Goal: Use online tool/utility: Use online tool/utility

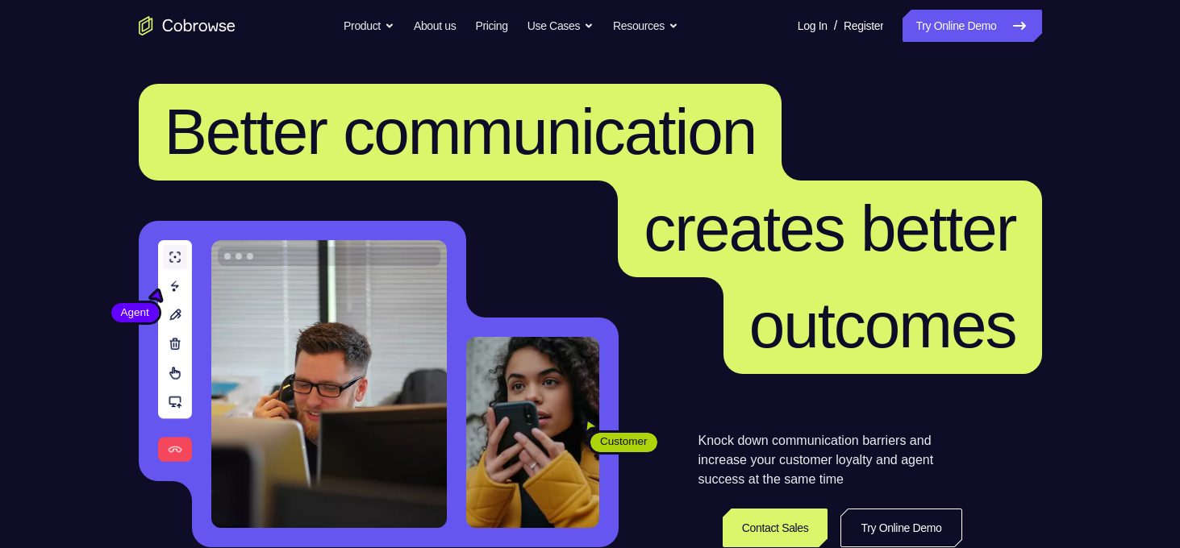
click at [985, 34] on link "Try Online Demo" at bounding box center [972, 26] width 139 height 32
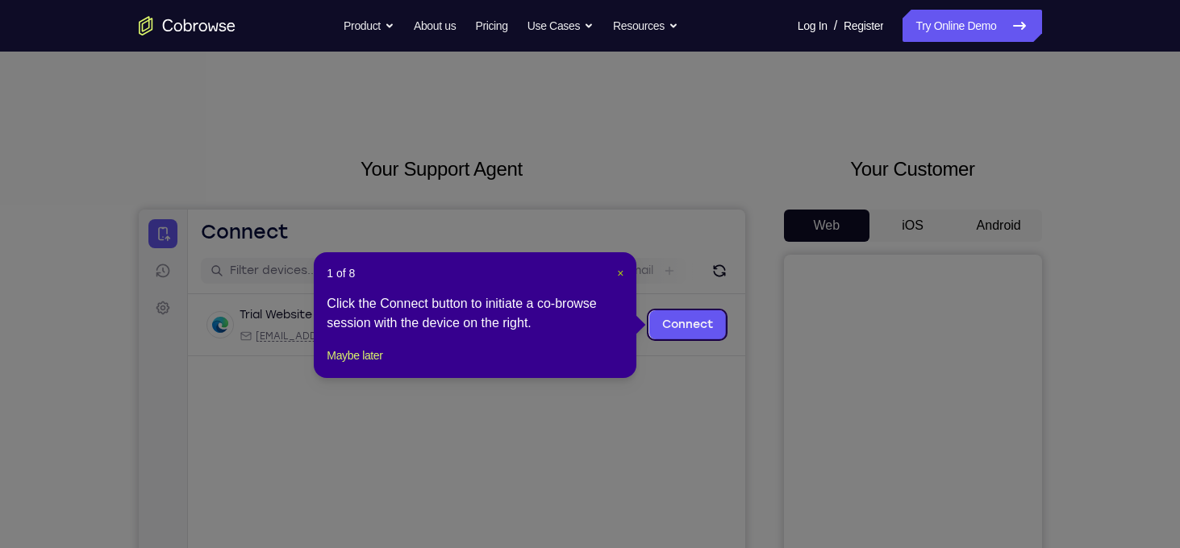
click at [622, 277] on span "×" at bounding box center [620, 273] width 6 height 13
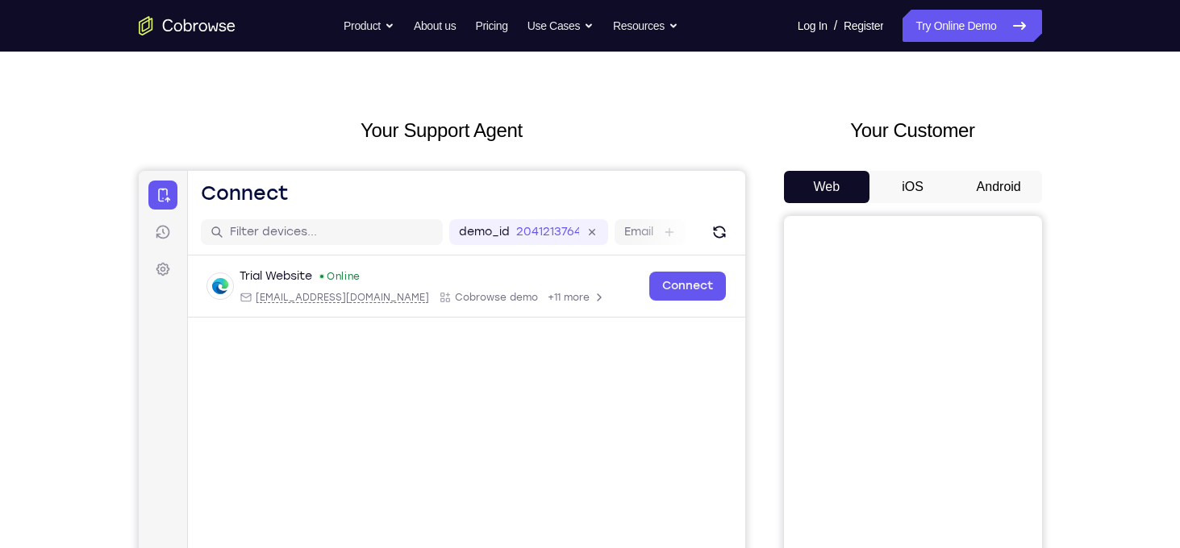
scroll to position [38, 0]
click at [979, 184] on button "Android" at bounding box center [999, 188] width 86 height 32
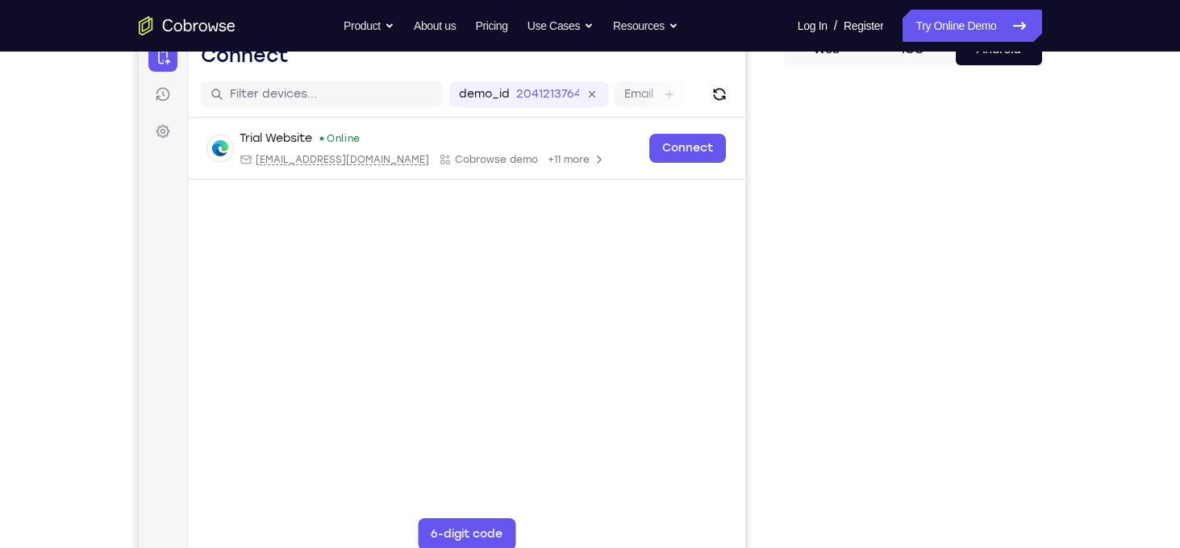
scroll to position [177, 0]
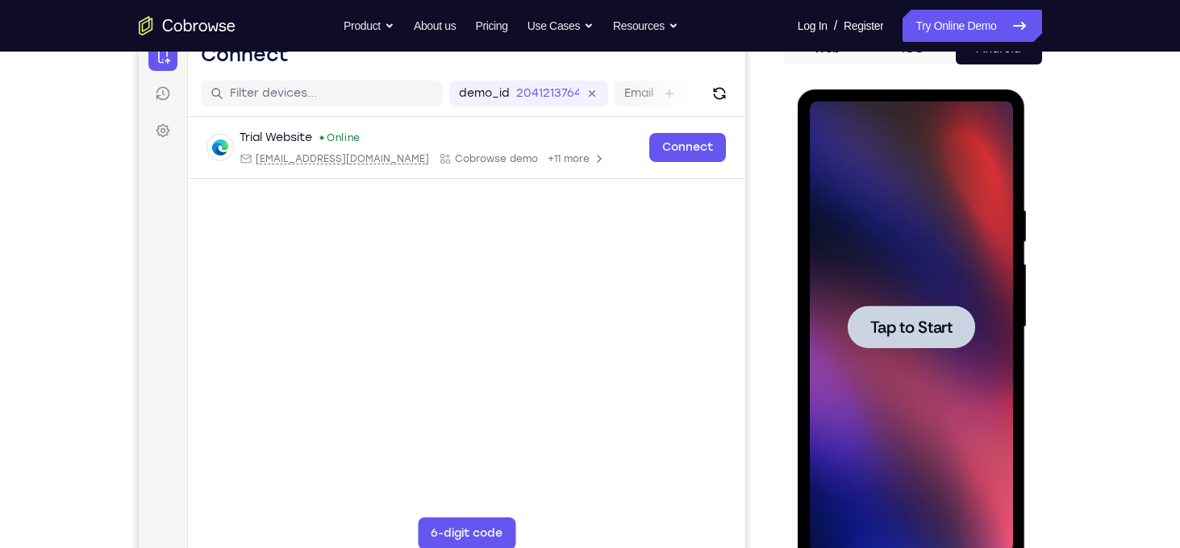
click at [917, 377] on div at bounding box center [911, 328] width 203 height 452
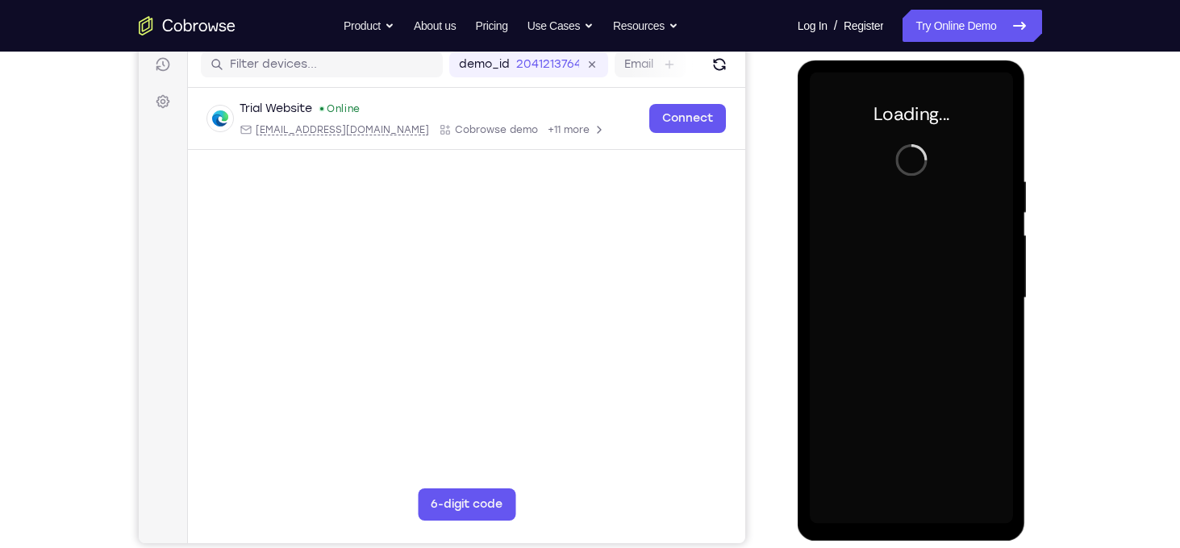
scroll to position [206, 0]
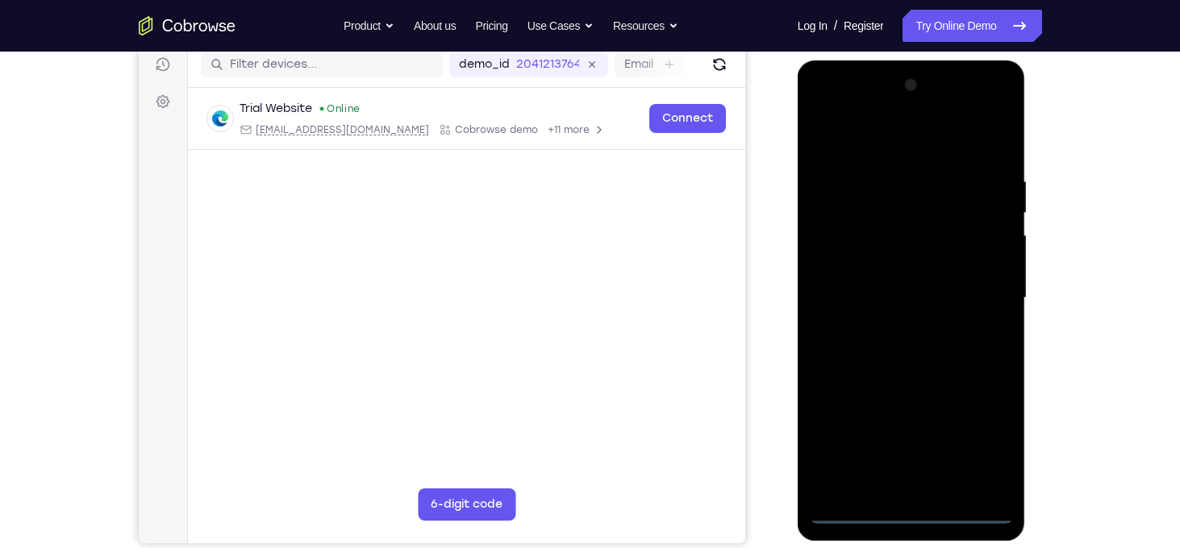
click at [914, 519] on div at bounding box center [911, 299] width 203 height 452
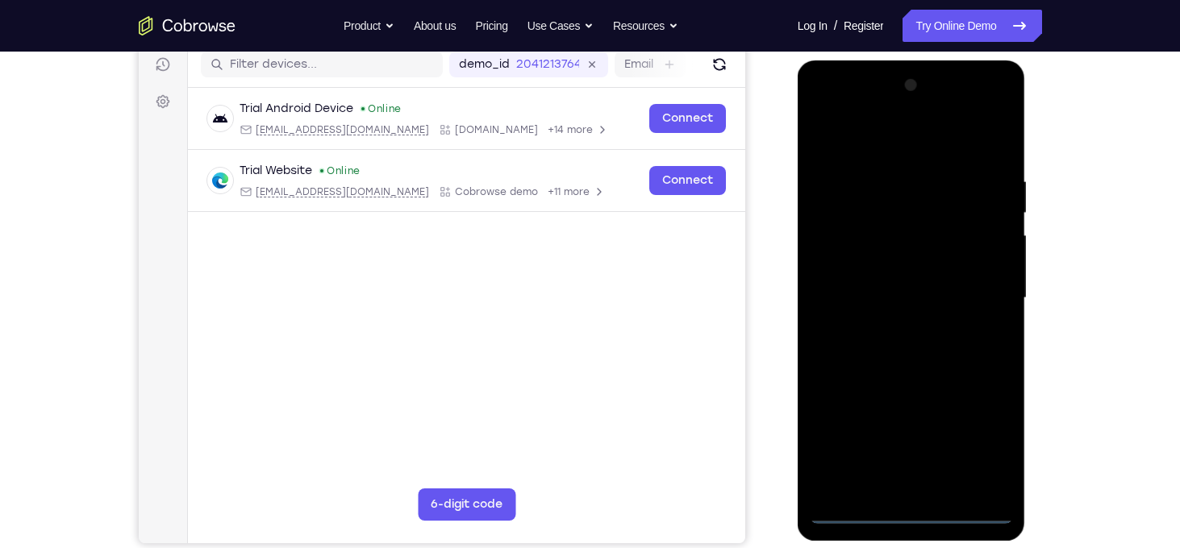
click at [985, 447] on div at bounding box center [911, 299] width 203 height 452
click at [844, 112] on div at bounding box center [911, 299] width 203 height 452
click at [986, 296] on div at bounding box center [911, 299] width 203 height 452
click at [888, 327] on div at bounding box center [911, 299] width 203 height 452
click at [887, 288] on div at bounding box center [911, 299] width 203 height 452
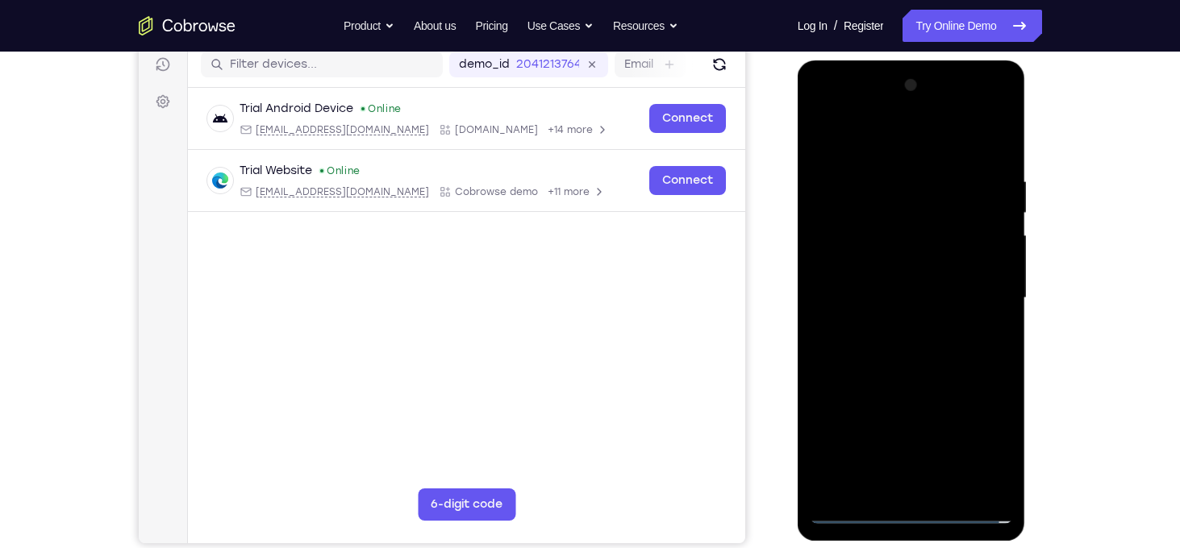
click at [887, 266] on div at bounding box center [911, 299] width 203 height 452
click at [888, 290] on div at bounding box center [911, 299] width 203 height 452
click at [936, 380] on div at bounding box center [911, 299] width 203 height 452
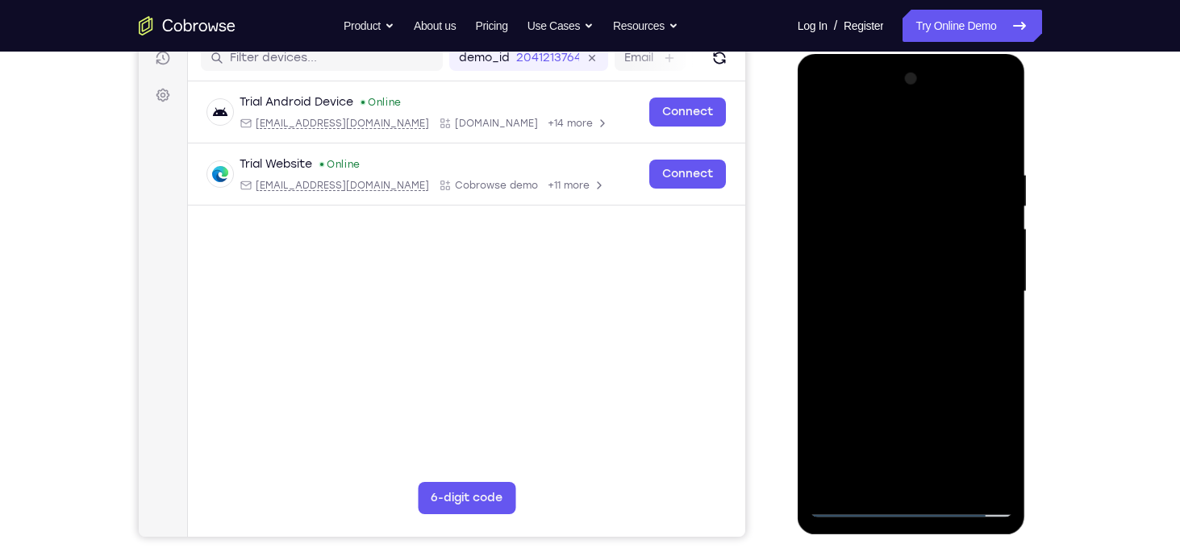
scroll to position [214, 0]
drag, startPoint x: 915, startPoint y: 138, endPoint x: 915, endPoint y: 111, distance: 27.4
click at [915, 111] on div at bounding box center [911, 291] width 203 height 452
click at [885, 160] on div at bounding box center [911, 291] width 203 height 452
click at [831, 312] on div at bounding box center [911, 291] width 203 height 452
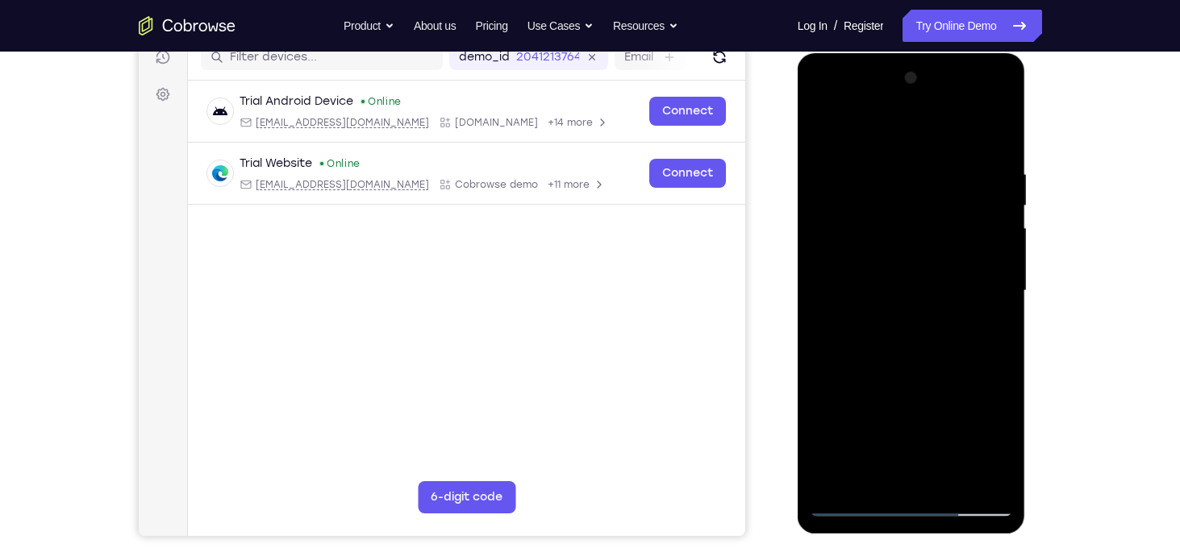
click at [972, 482] on div at bounding box center [911, 291] width 203 height 452
click at [982, 277] on div at bounding box center [911, 291] width 203 height 452
click at [995, 278] on div at bounding box center [911, 291] width 203 height 452
click at [994, 271] on div at bounding box center [911, 291] width 203 height 452
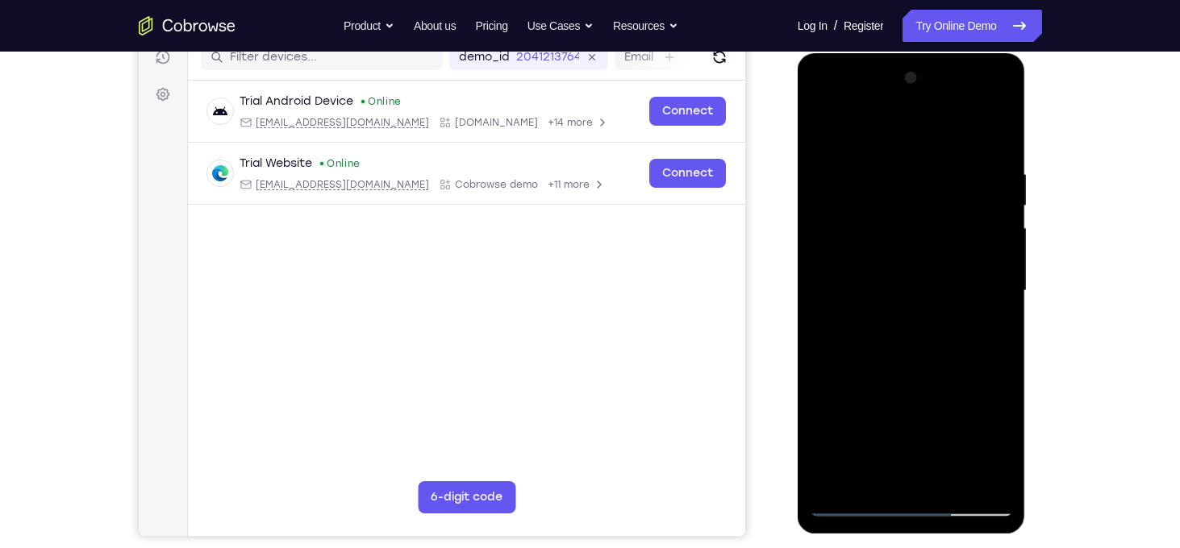
click at [994, 271] on div at bounding box center [911, 291] width 203 height 452
click at [994, 266] on div at bounding box center [911, 291] width 203 height 452
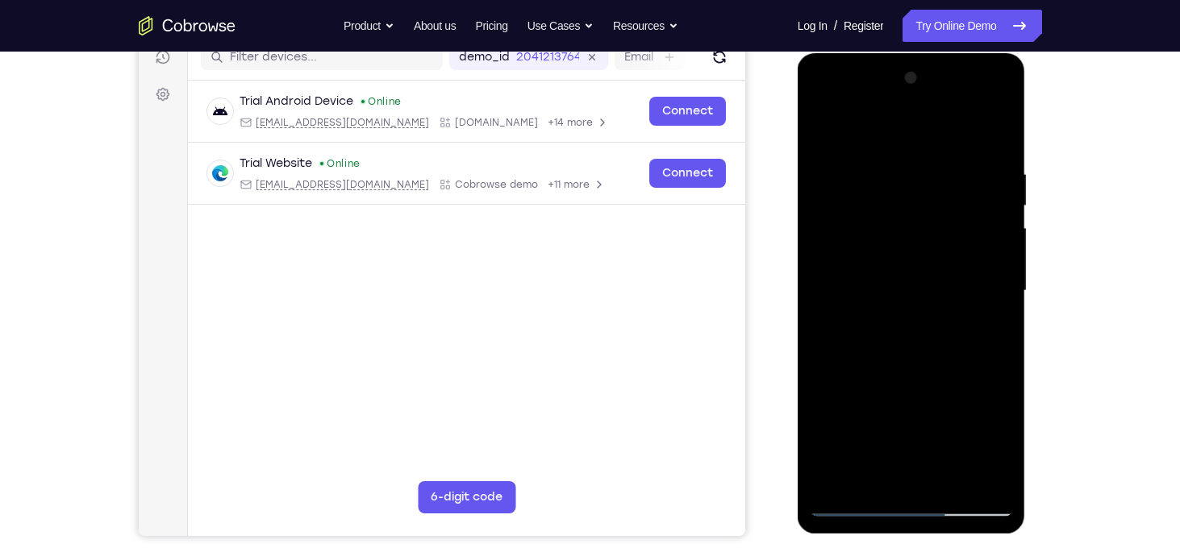
click at [994, 266] on div at bounding box center [911, 291] width 203 height 452
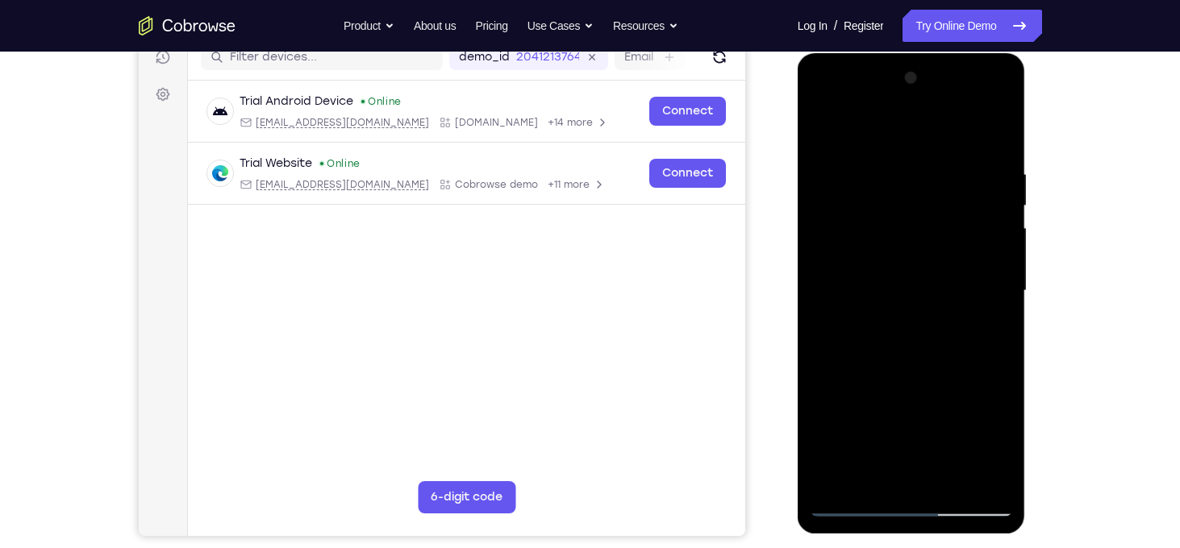
click at [994, 266] on div at bounding box center [911, 291] width 203 height 452
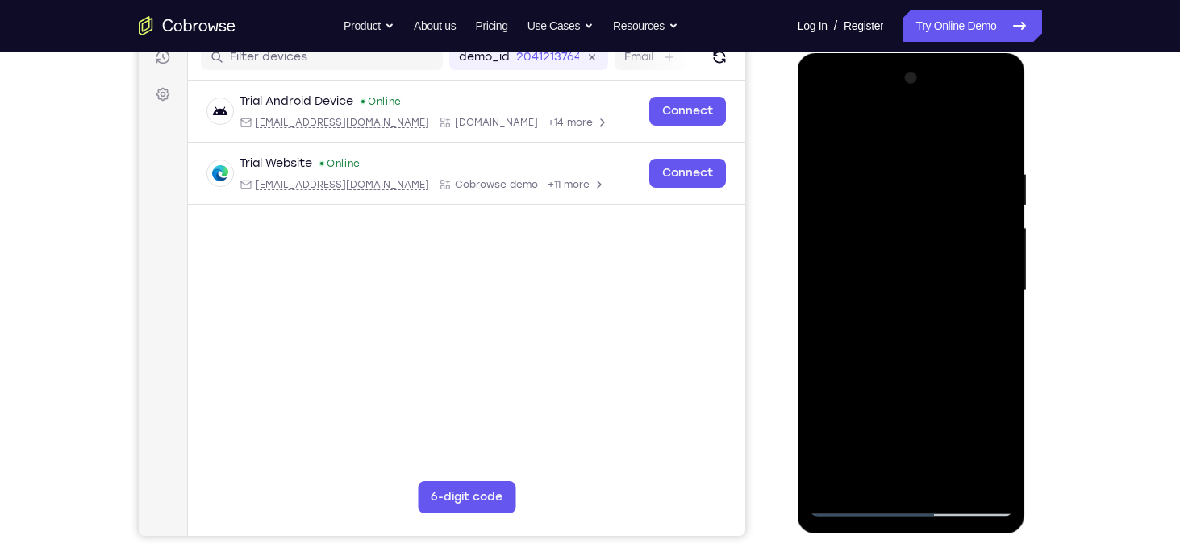
click at [994, 266] on div at bounding box center [911, 291] width 203 height 452
drag, startPoint x: 994, startPoint y: 266, endPoint x: 869, endPoint y: 262, distance: 125.1
click at [869, 262] on div at bounding box center [911, 291] width 203 height 452
click at [975, 265] on div at bounding box center [911, 291] width 203 height 452
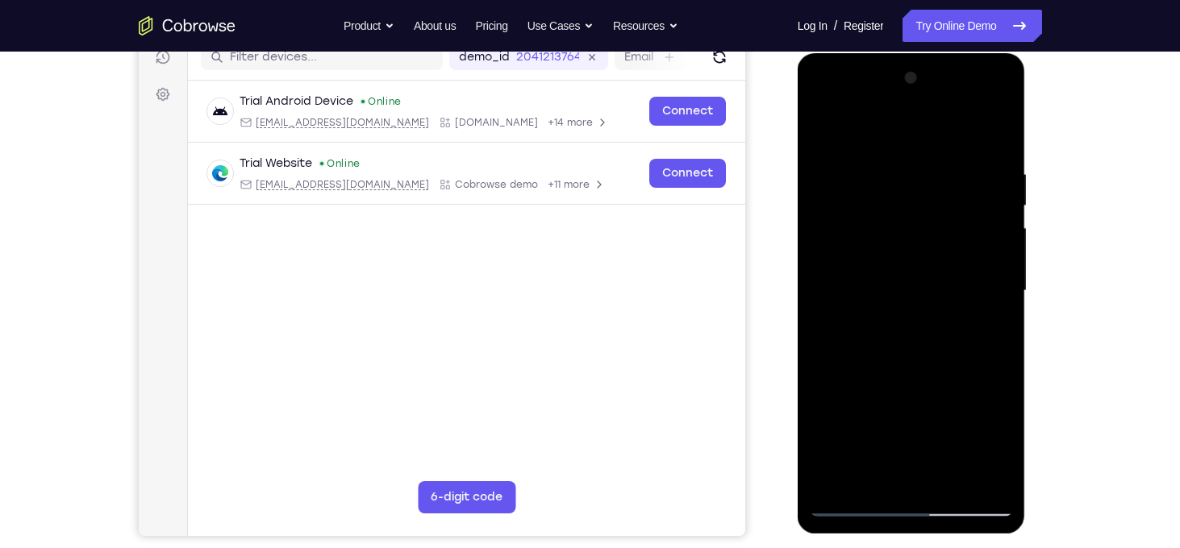
click at [857, 508] on div at bounding box center [911, 291] width 203 height 452
click at [950, 181] on div at bounding box center [911, 291] width 203 height 452
click at [854, 498] on div at bounding box center [911, 291] width 203 height 452
click at [857, 507] on div at bounding box center [911, 291] width 203 height 452
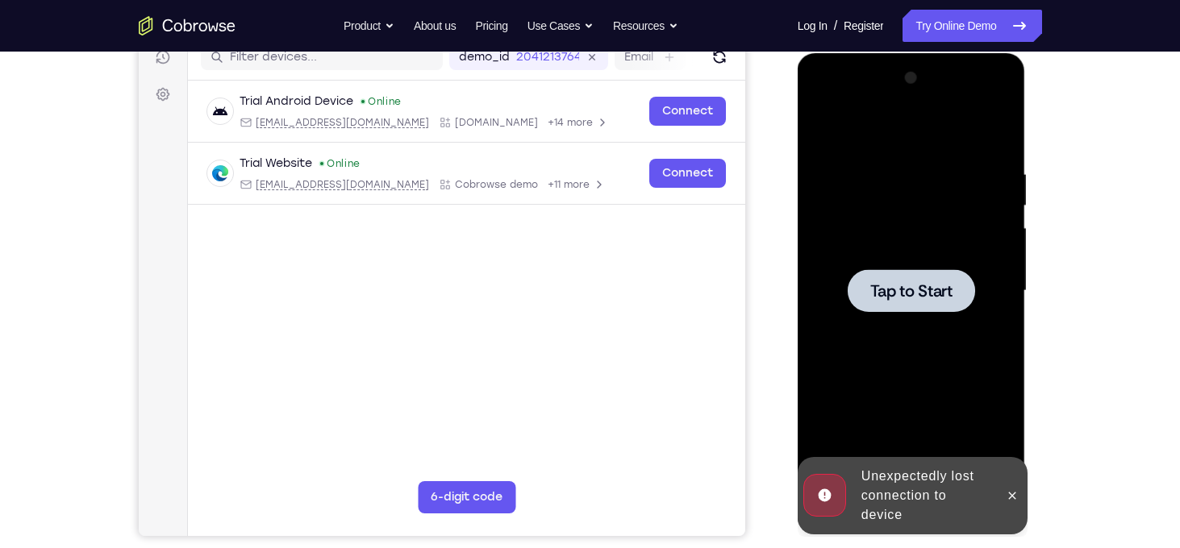
click at [865, 307] on div at bounding box center [911, 290] width 127 height 43
